Goal: Transaction & Acquisition: Purchase product/service

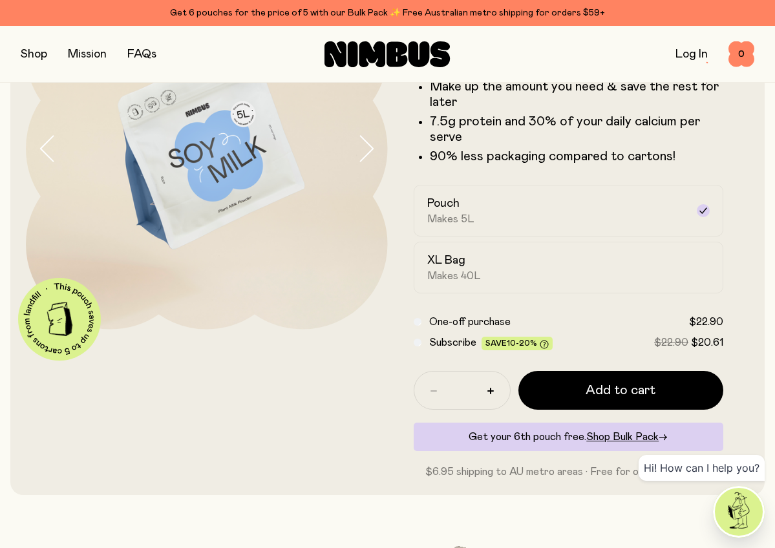
scroll to position [143, 0]
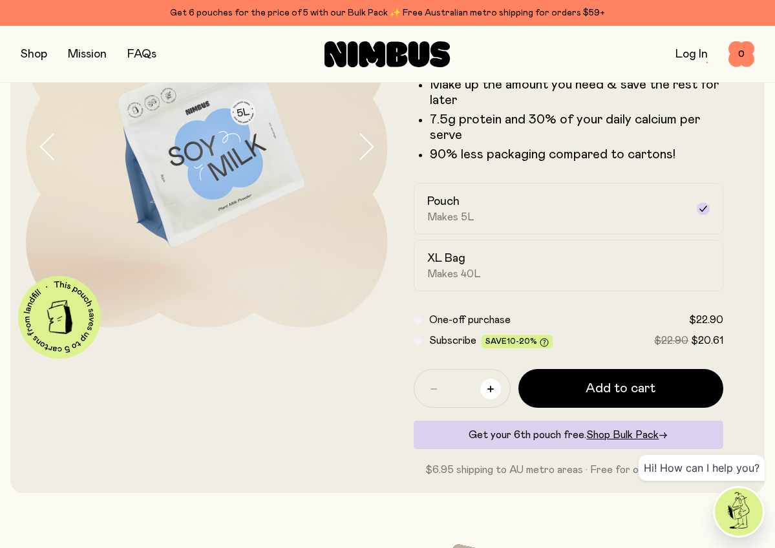
click at [487, 393] on button "button" at bounding box center [490, 389] width 21 height 21
type input "*"
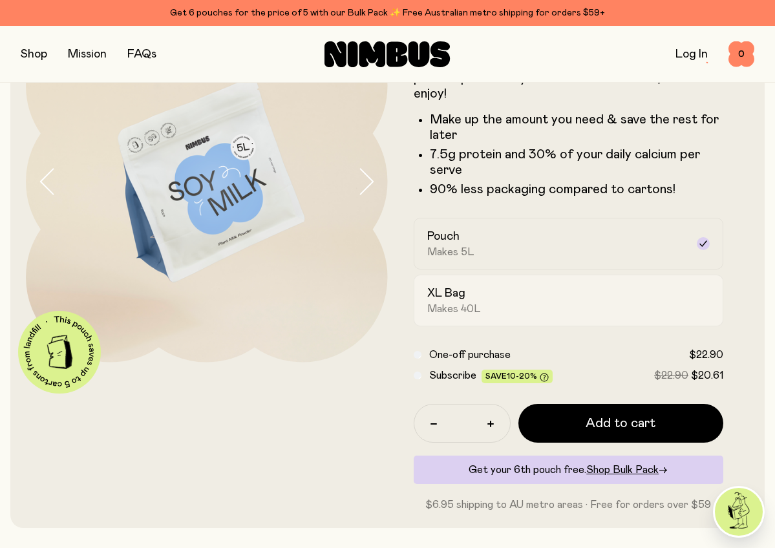
scroll to position [119, 0]
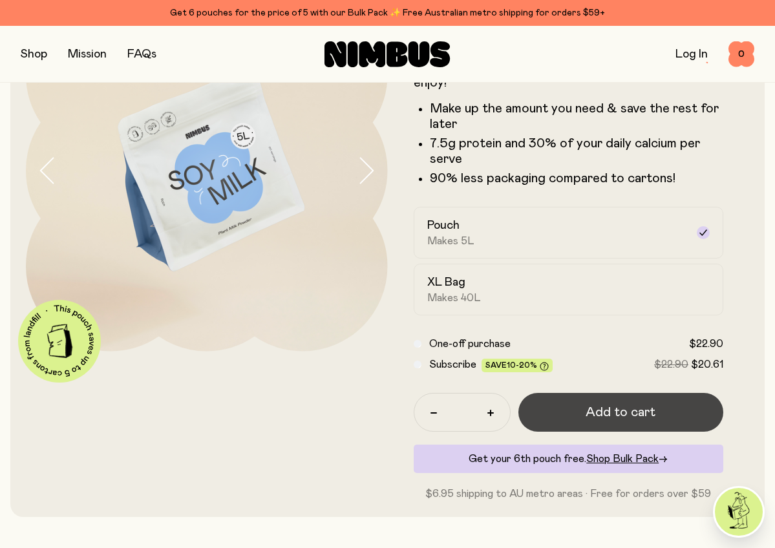
click at [578, 414] on button "Add to cart" at bounding box center [620, 412] width 205 height 39
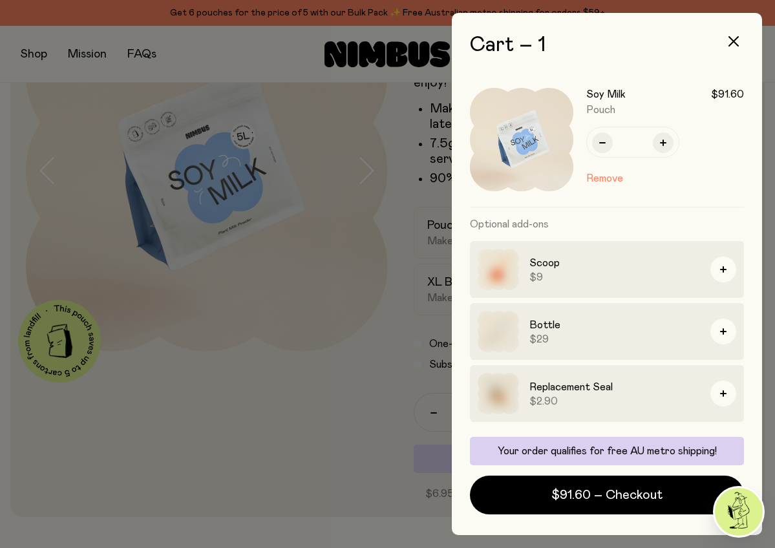
scroll to position [0, 0]
click at [603, 143] on icon "button" at bounding box center [602, 142] width 6 height 1
click at [659, 142] on button "button" at bounding box center [663, 142] width 21 height 21
type input "*"
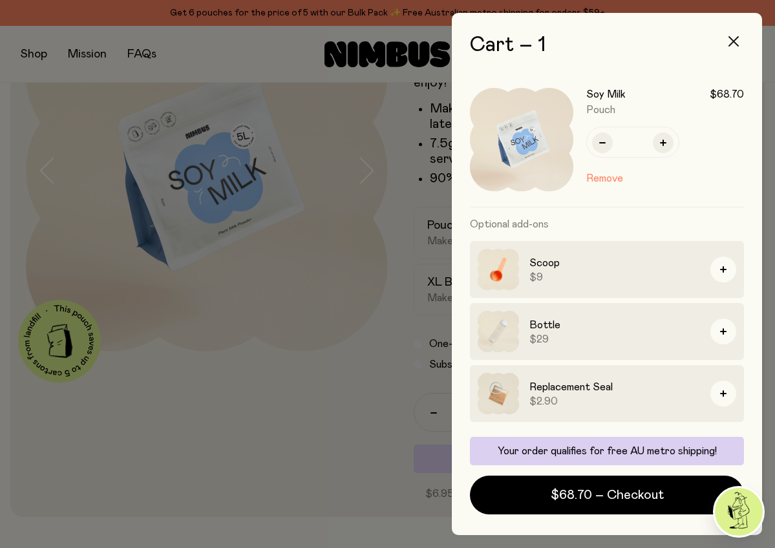
click at [735, 41] on icon "button" at bounding box center [733, 41] width 10 height 10
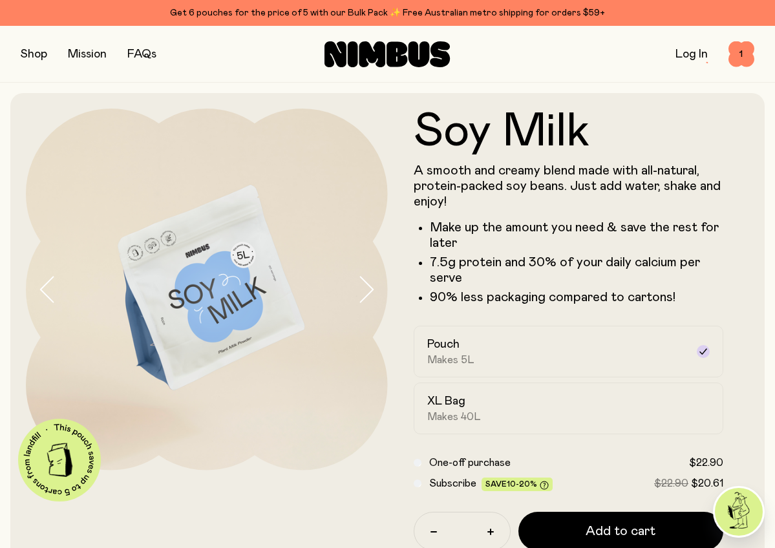
scroll to position [119, 0]
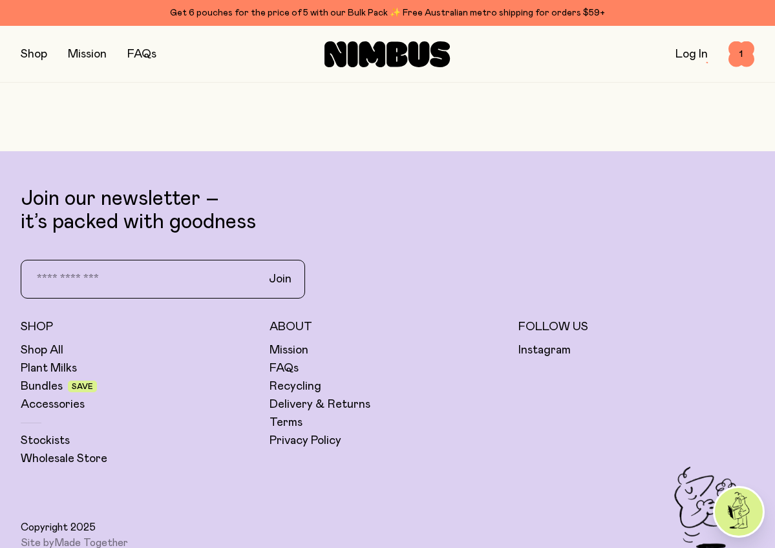
scroll to position [3098, 0]
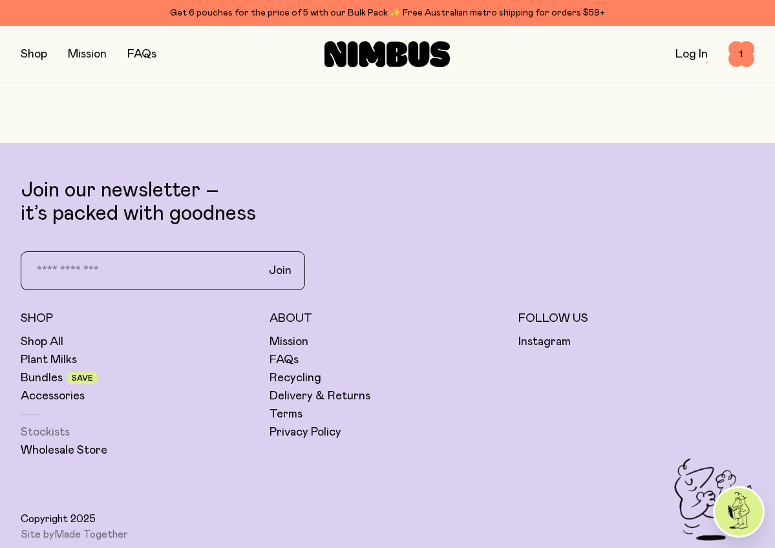
click at [40, 428] on link "Stockists" at bounding box center [45, 433] width 49 height 16
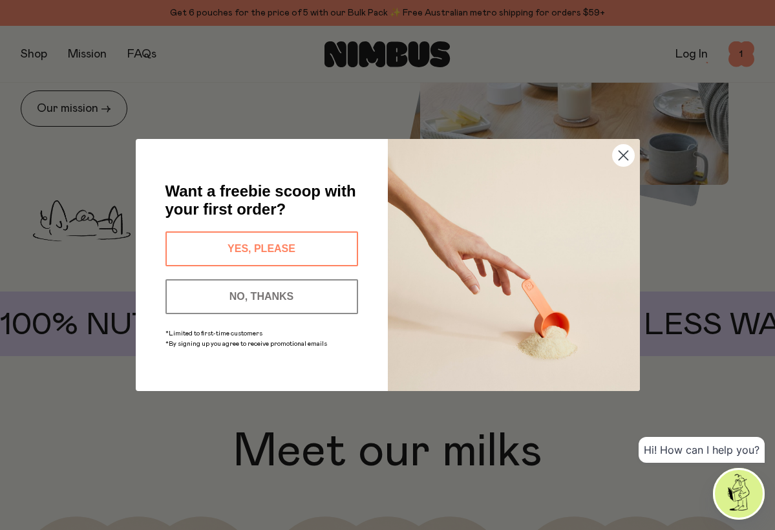
scroll to position [688, 0]
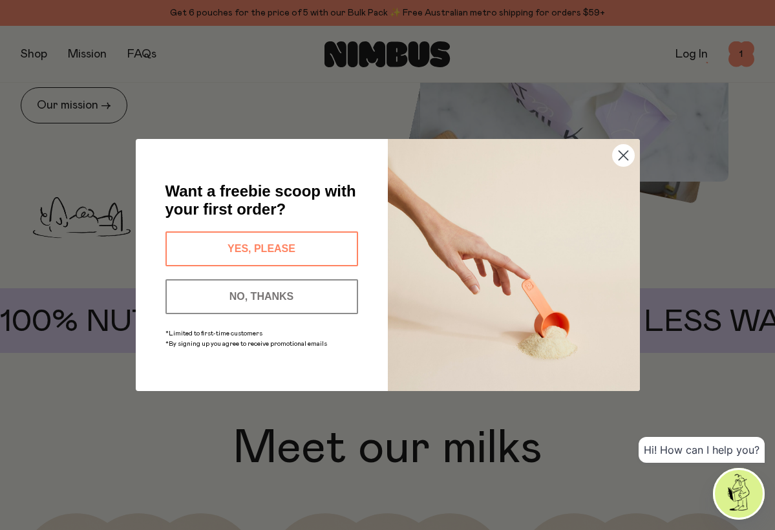
click at [622, 157] on icon "Close dialog" at bounding box center [622, 155] width 9 height 9
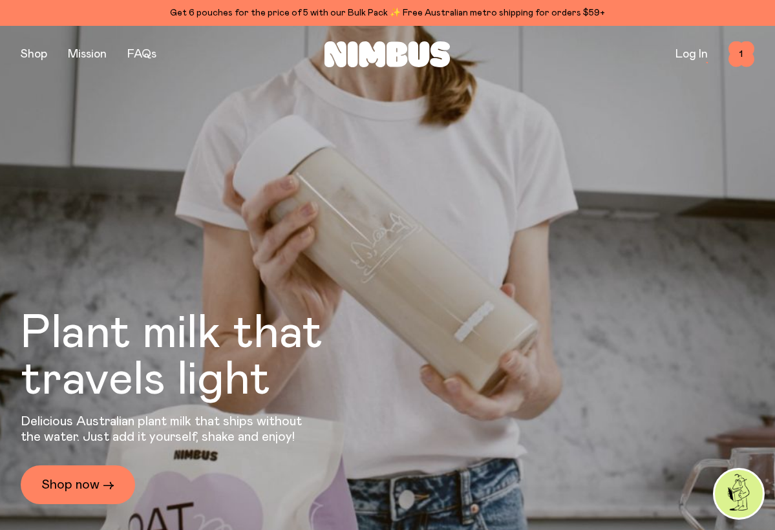
scroll to position [0, 0]
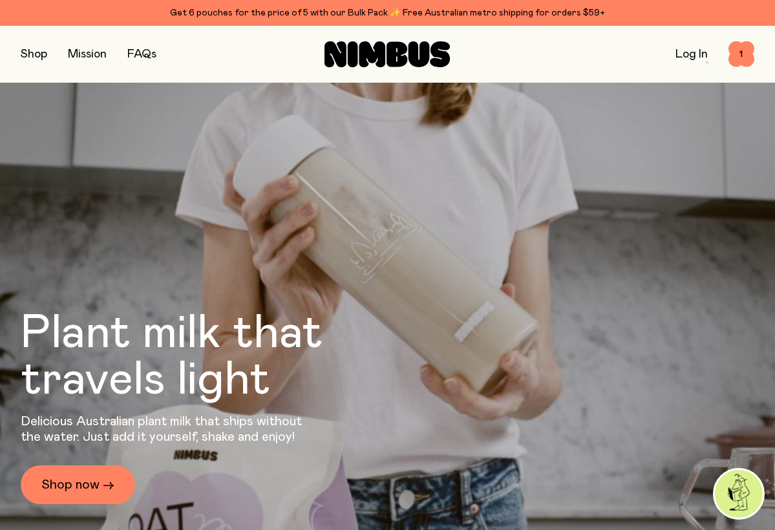
click at [27, 56] on button "button" at bounding box center [34, 54] width 26 height 18
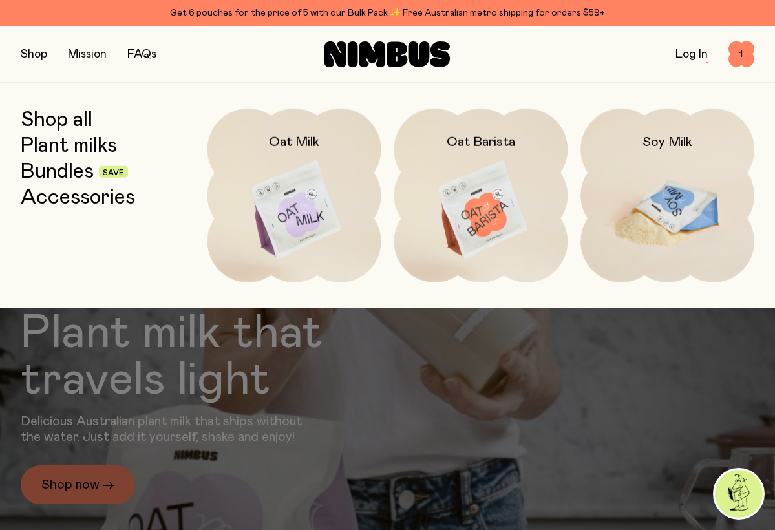
click at [652, 187] on img at bounding box center [667, 211] width 174 height 204
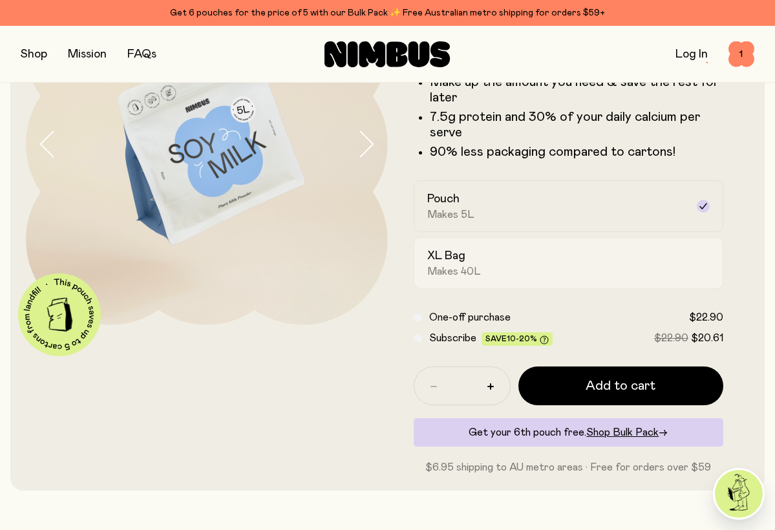
scroll to position [146, 0]
click at [616, 431] on span "Shop Bulk Pack" at bounding box center [622, 431] width 72 height 10
